Goal: Transaction & Acquisition: Purchase product/service

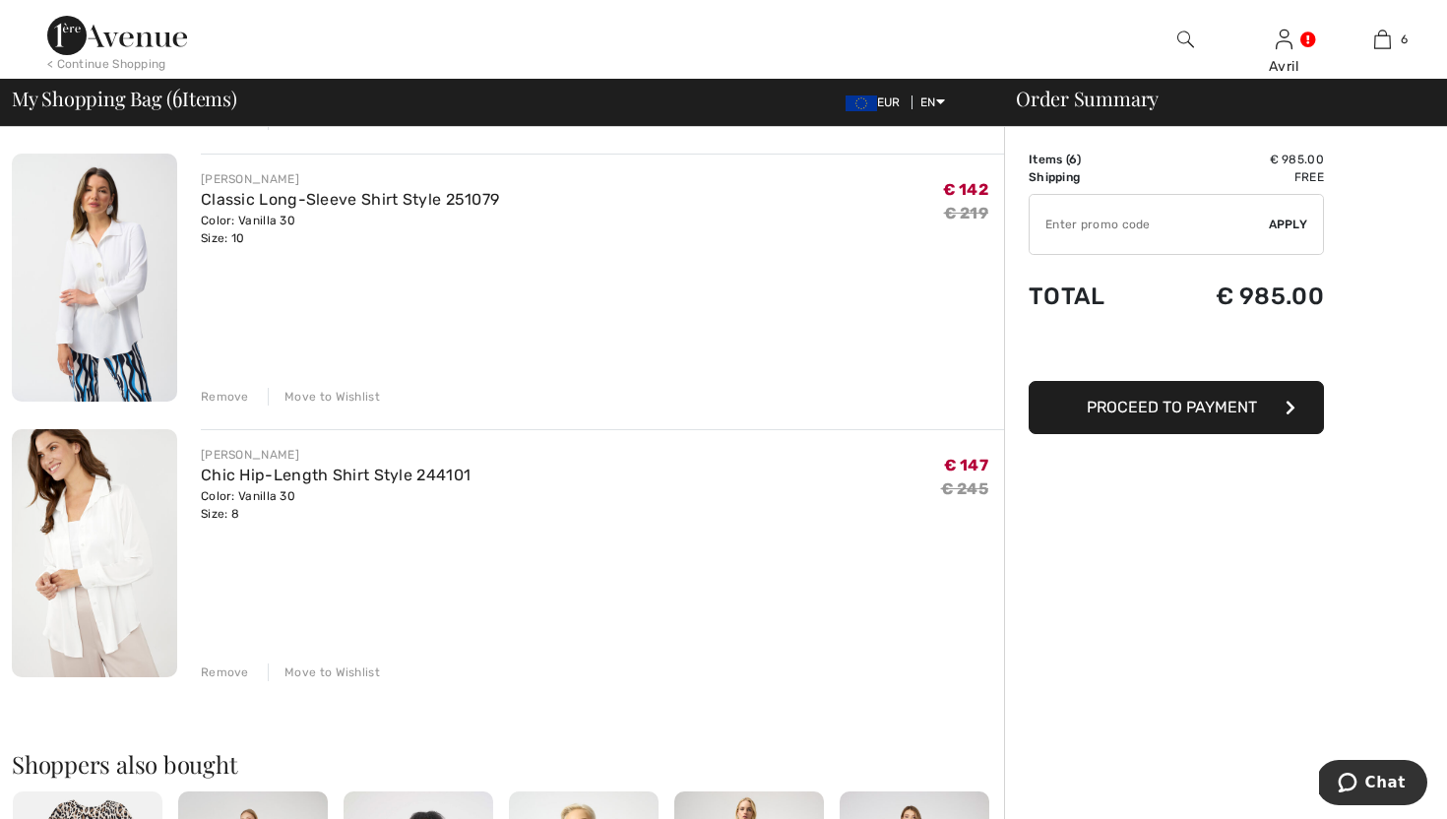
scroll to position [1237, 0]
click at [395, 483] on link "Chic Hip-Length Shirt Style 244101" at bounding box center [336, 474] width 270 height 19
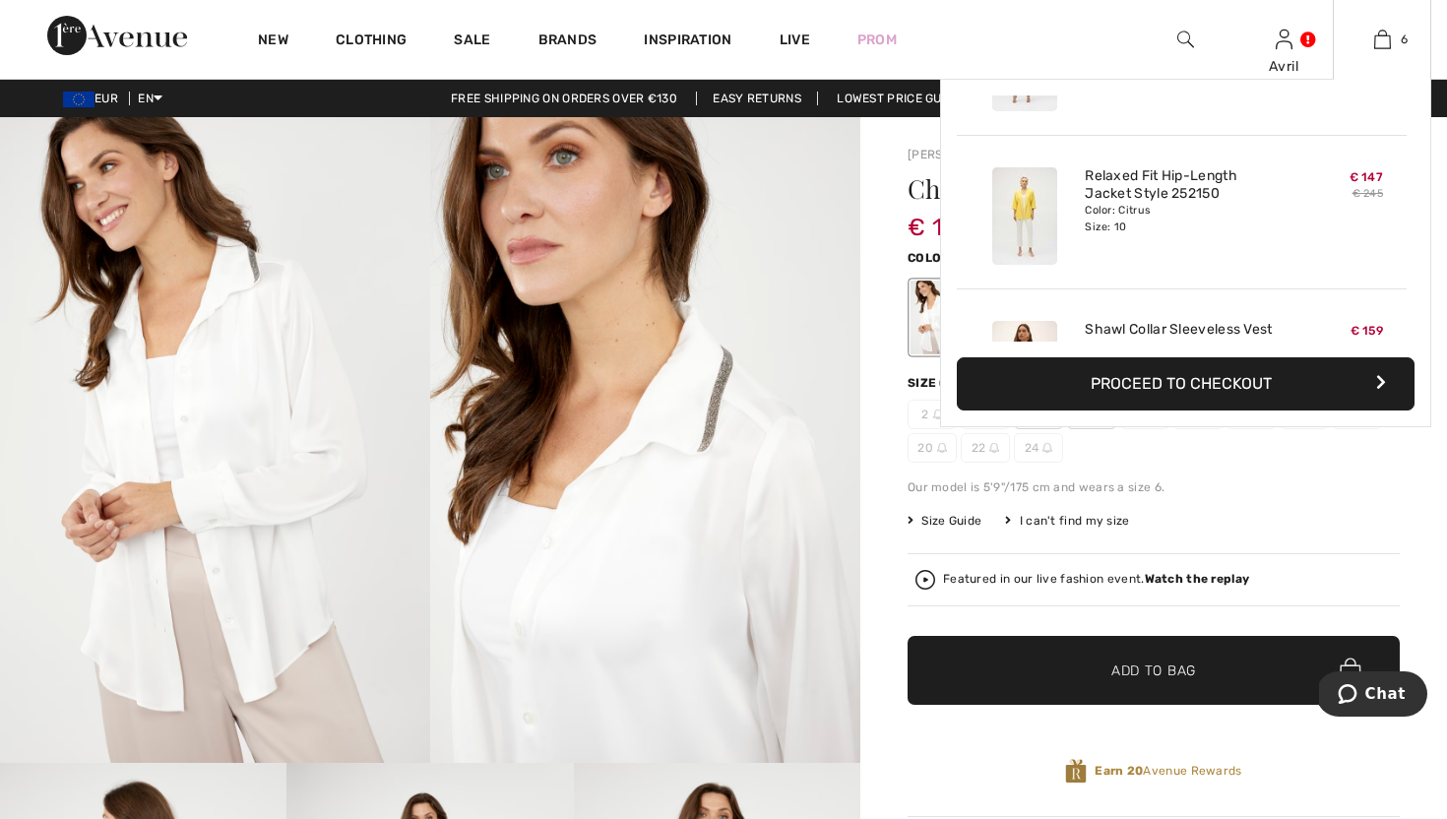
scroll to position [270, 0]
click at [1031, 253] on img at bounding box center [1024, 212] width 65 height 97
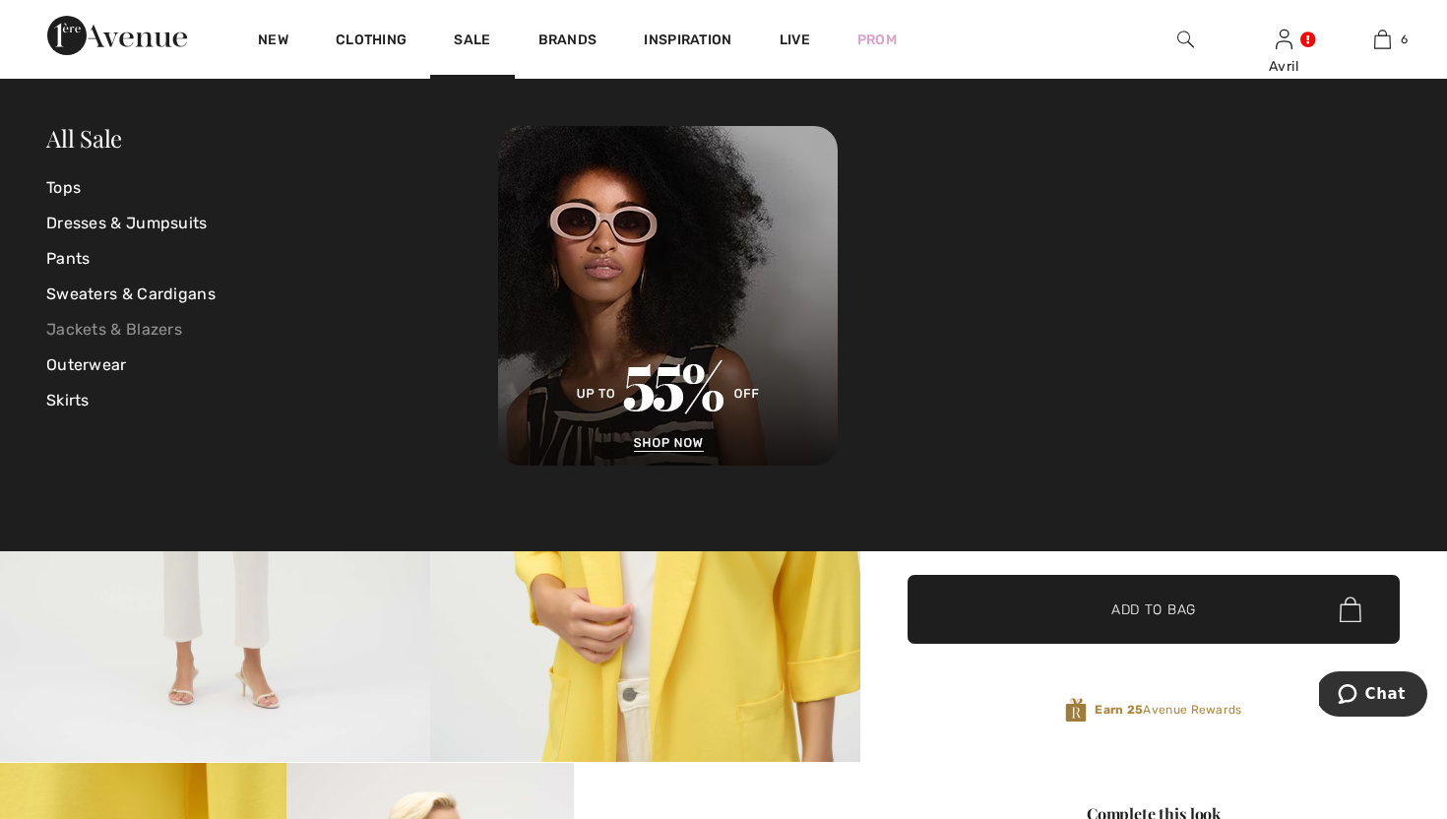
click at [163, 332] on link "Jackets & Blazers" at bounding box center [272, 329] width 452 height 35
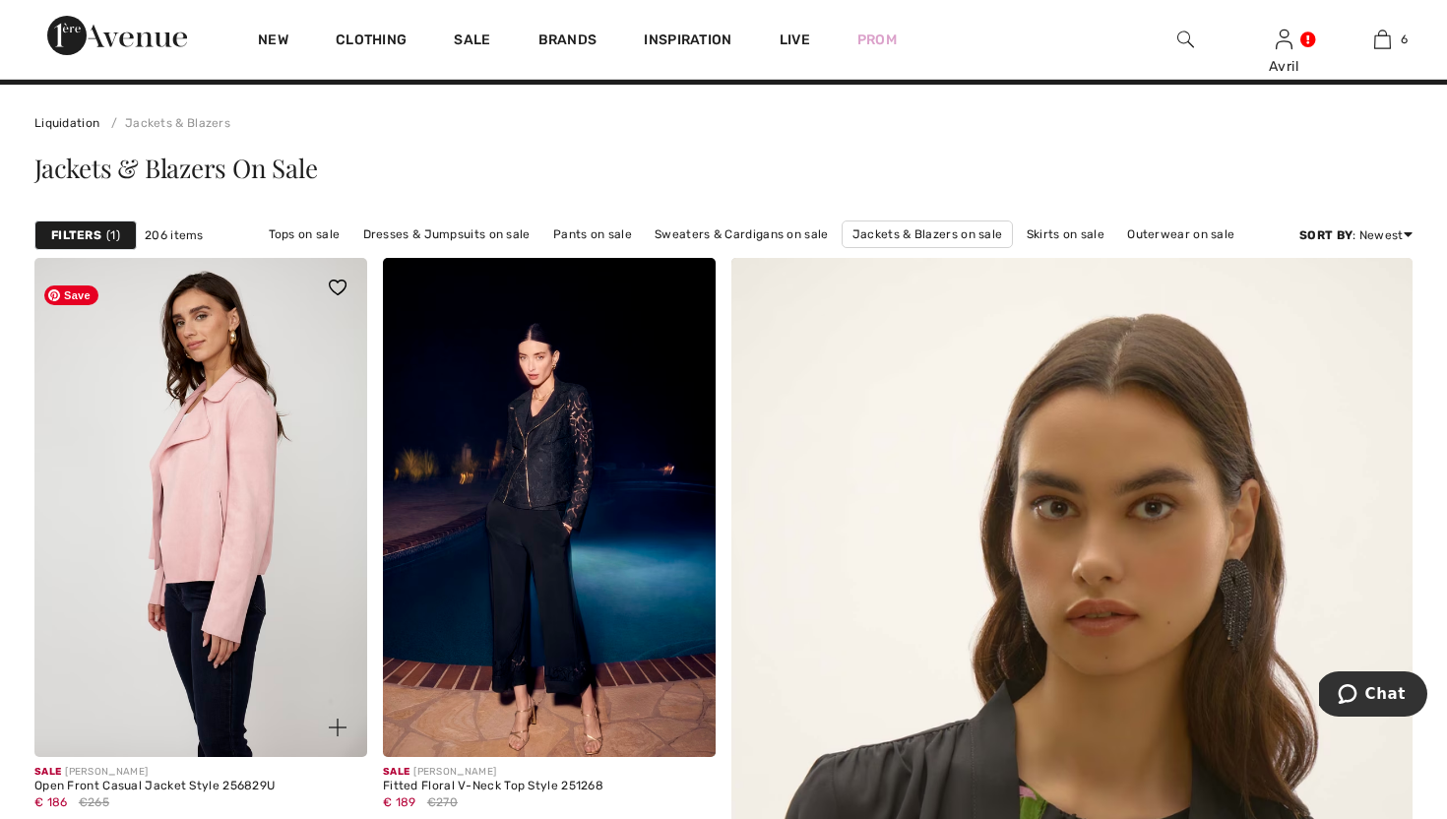
scroll to position [44, 0]
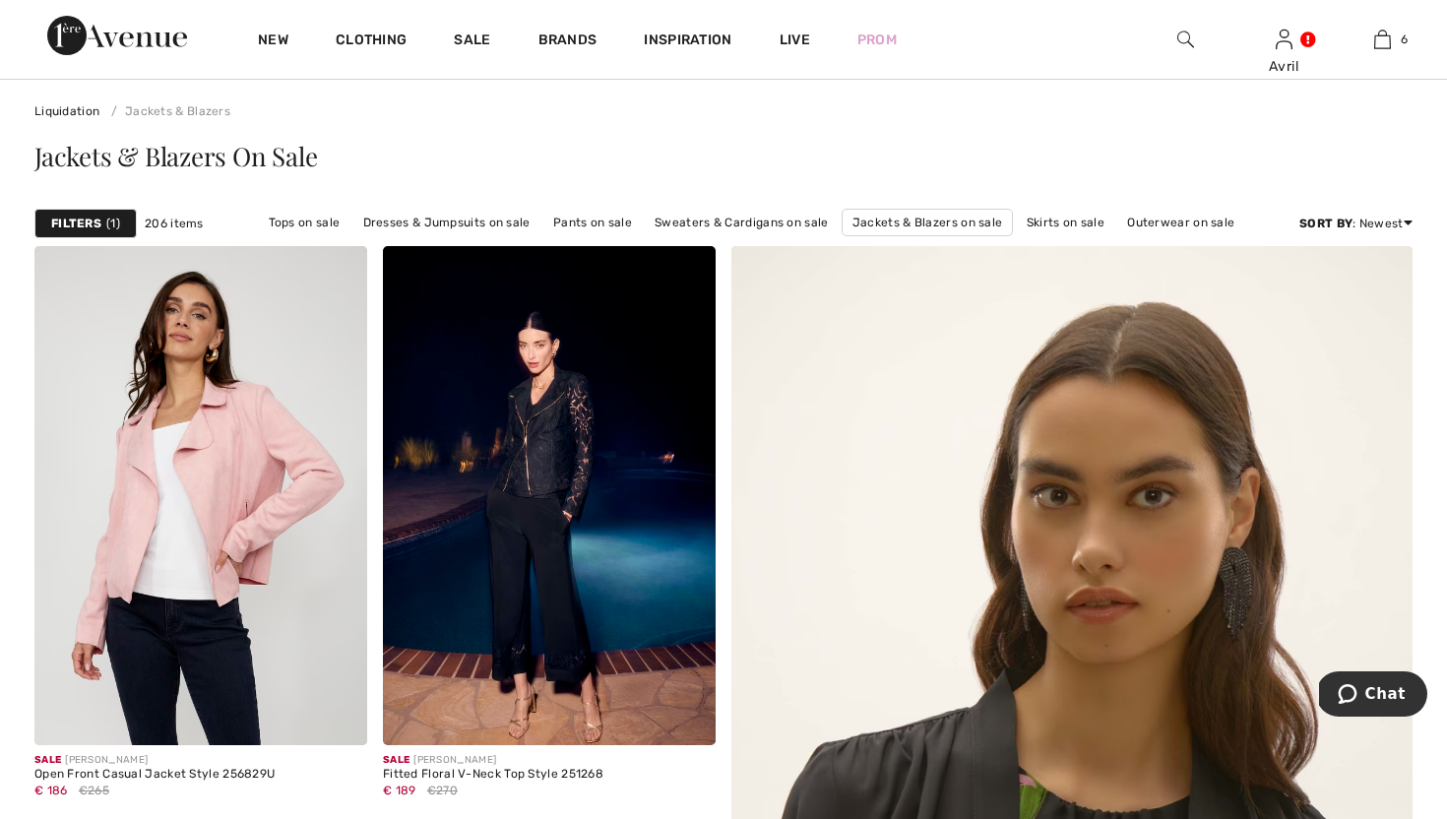
click at [120, 232] on span "1" at bounding box center [113, 224] width 14 height 18
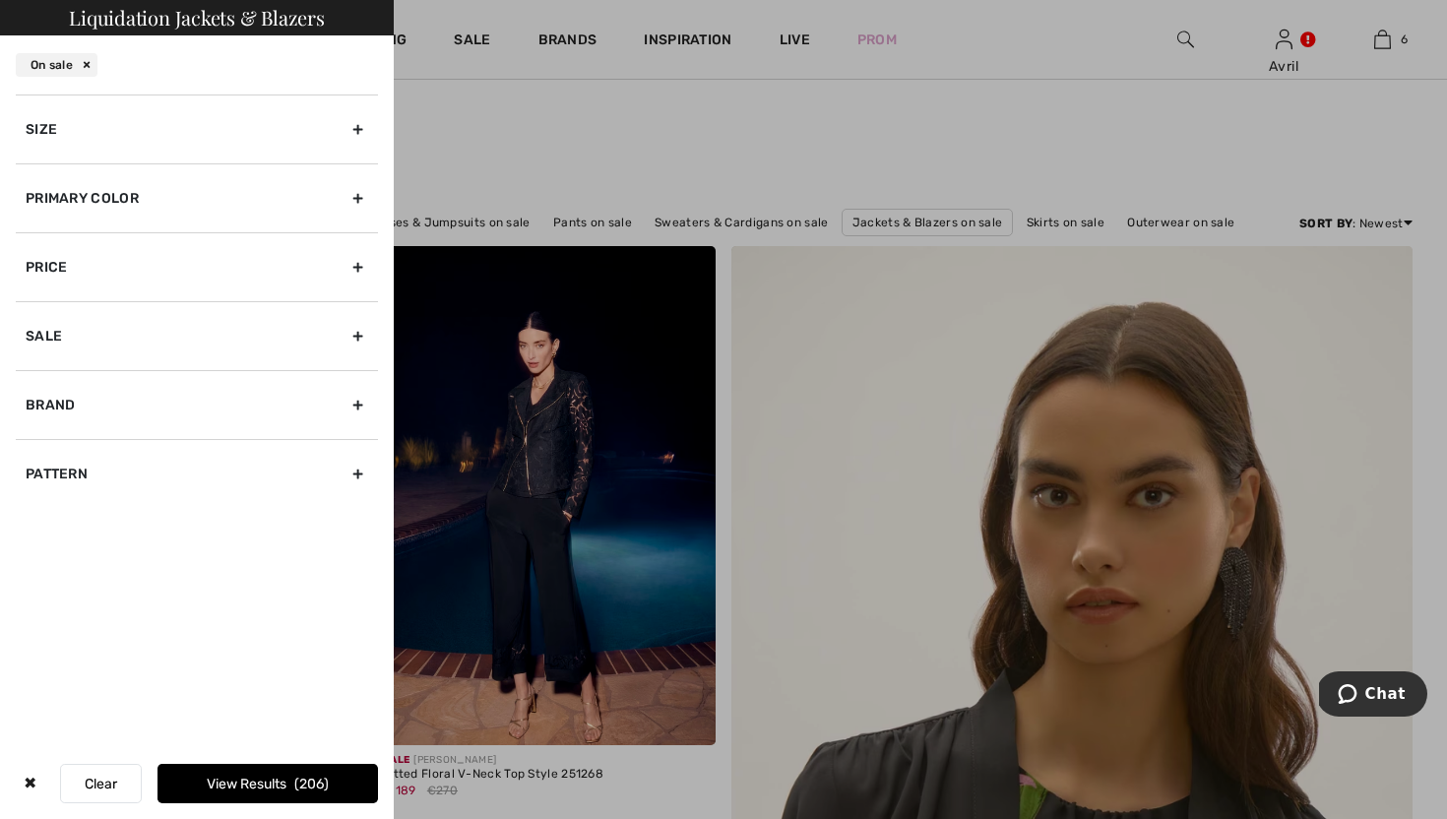
click at [353, 144] on div "Size" at bounding box center [197, 128] width 362 height 69
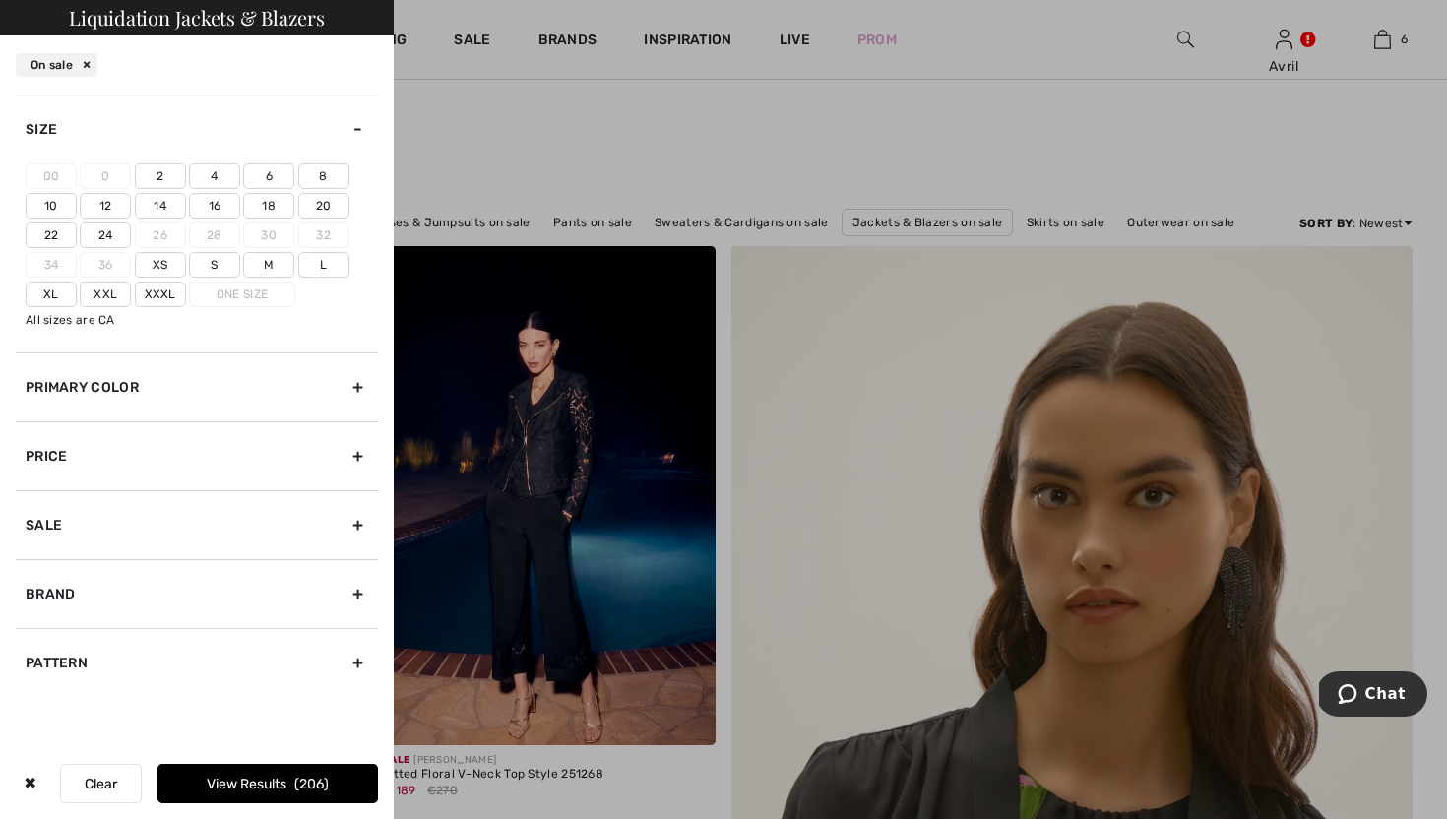
click at [330, 189] on label "8" at bounding box center [323, 176] width 51 height 26
click at [0, 0] on input"] "8" at bounding box center [0, 0] width 0 height 0
click at [354, 421] on div "Primary Color" at bounding box center [197, 386] width 362 height 69
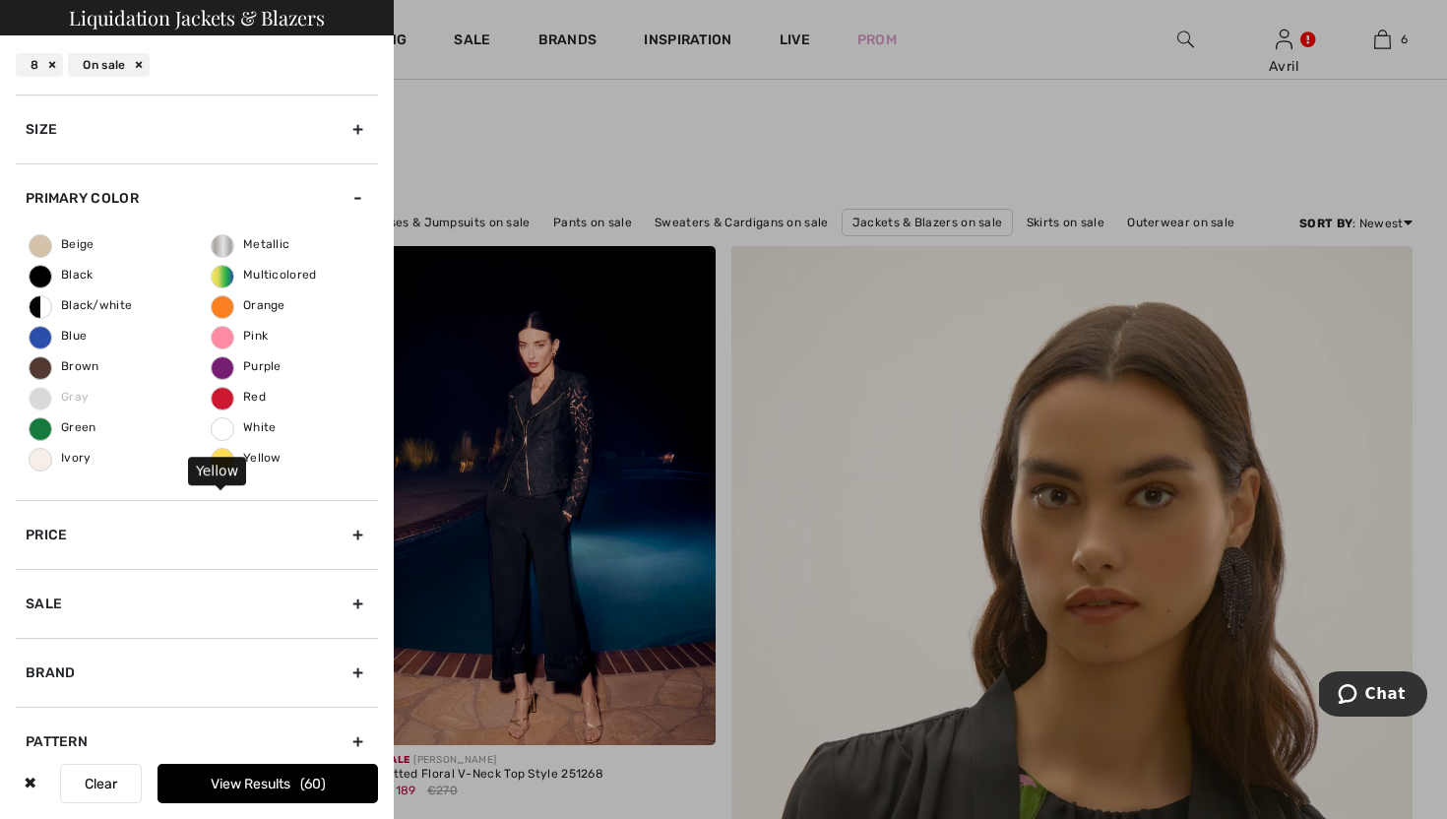
click at [230, 465] on span "Yellow" at bounding box center [247, 458] width 70 height 14
click at [0, 0] on input "Yellow" at bounding box center [0, 0] width 0 height 0
click at [225, 434] on span "White" at bounding box center [244, 427] width 65 height 14
click at [0, 0] on input "White" at bounding box center [0, 0] width 0 height 0
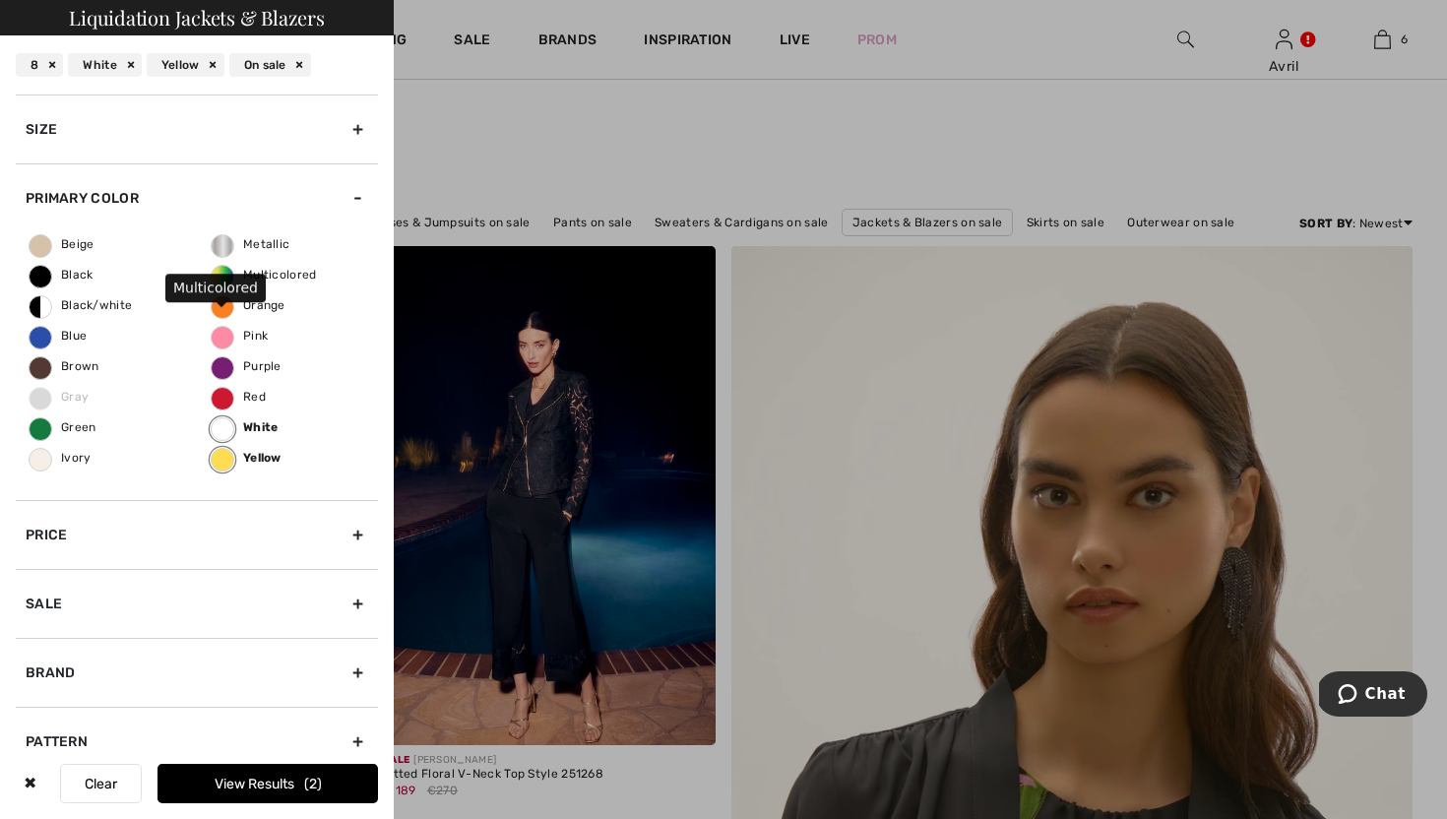
click at [226, 281] on span "Multicolored" at bounding box center [264, 275] width 105 height 14
click at [0, 0] on input "Multicolored" at bounding box center [0, 0] width 0 height 0
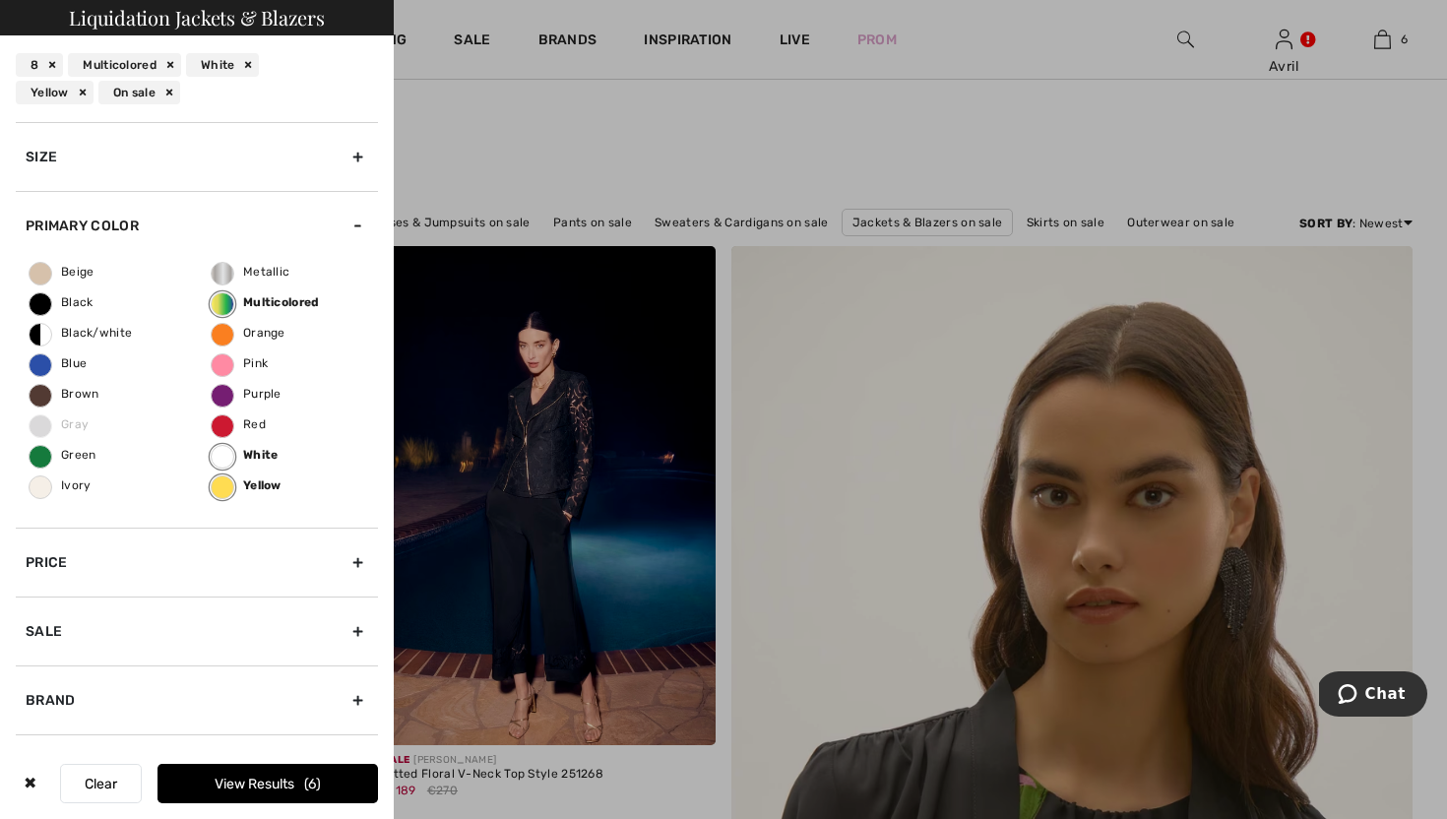
click at [273, 786] on button "View Results 6" at bounding box center [267, 783] width 220 height 39
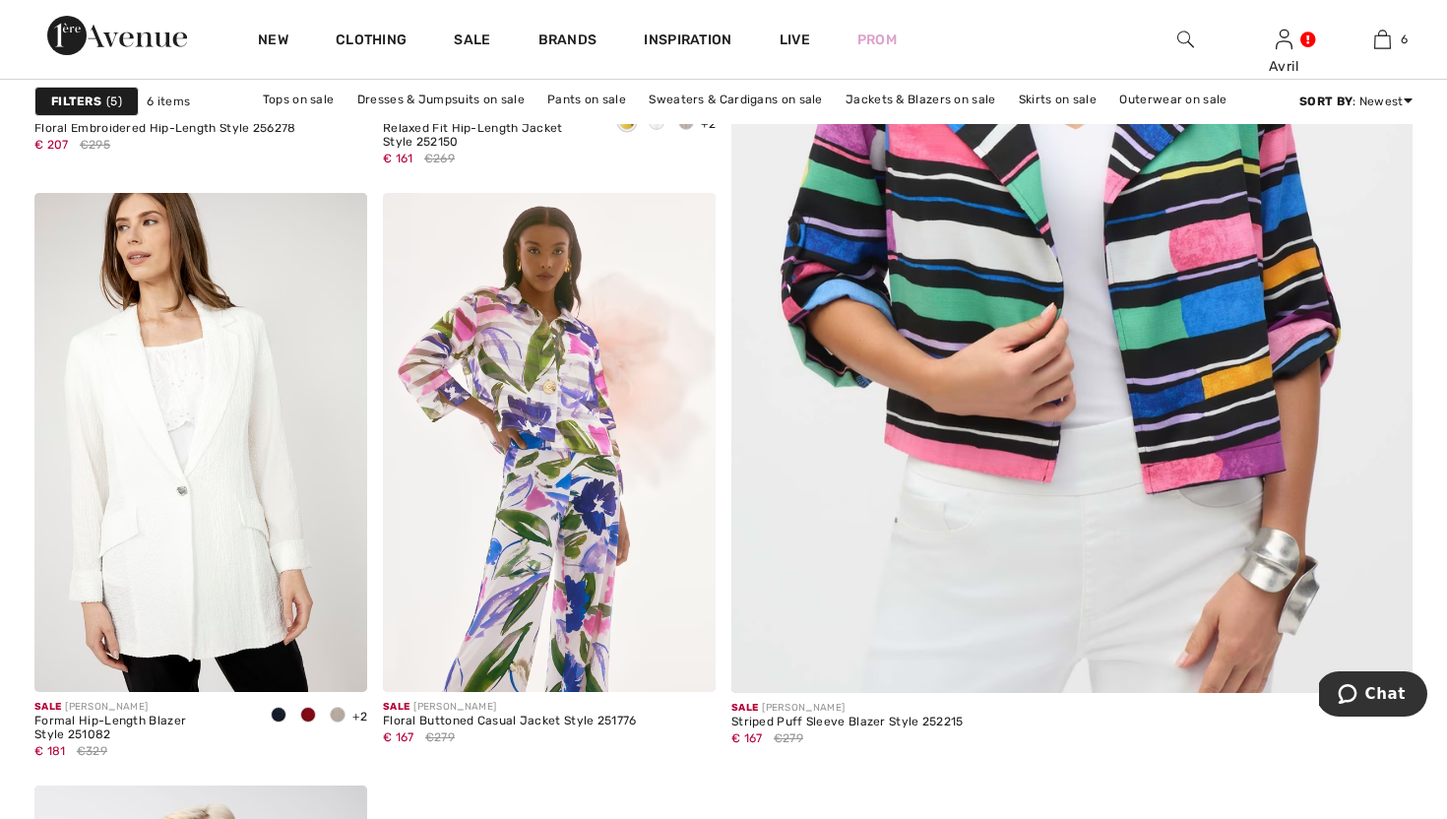
scroll to position [696, 0]
